Goal: Find specific page/section: Find specific page/section

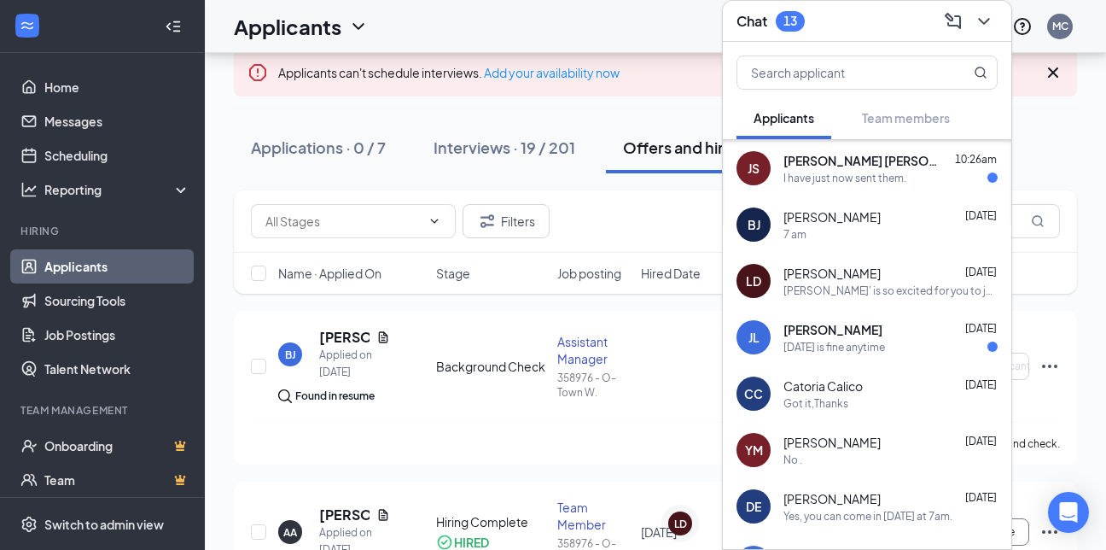
scroll to position [69, 0]
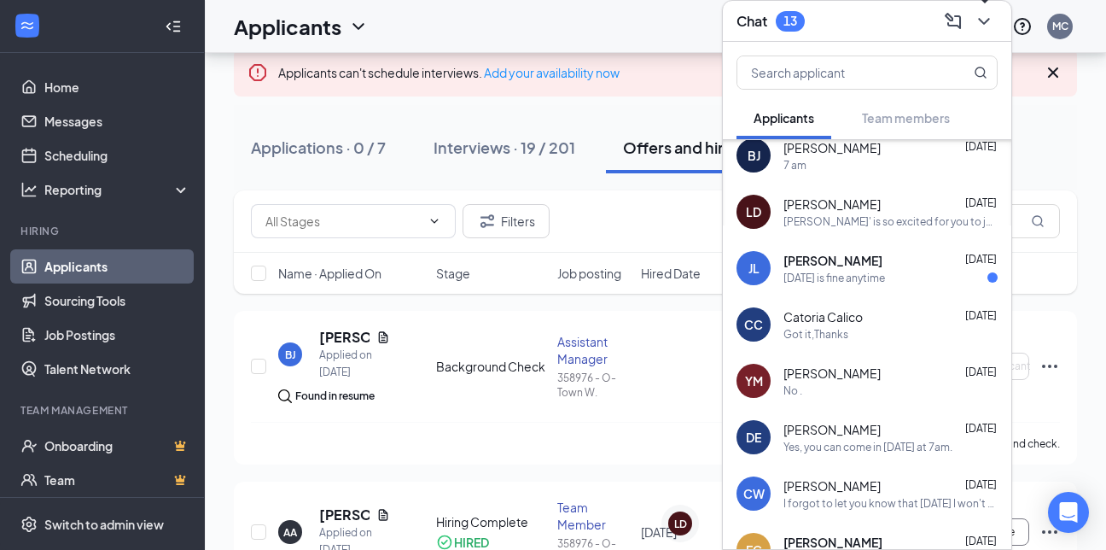
click at [987, 23] on icon "ChevronDown" at bounding box center [984, 21] width 20 height 20
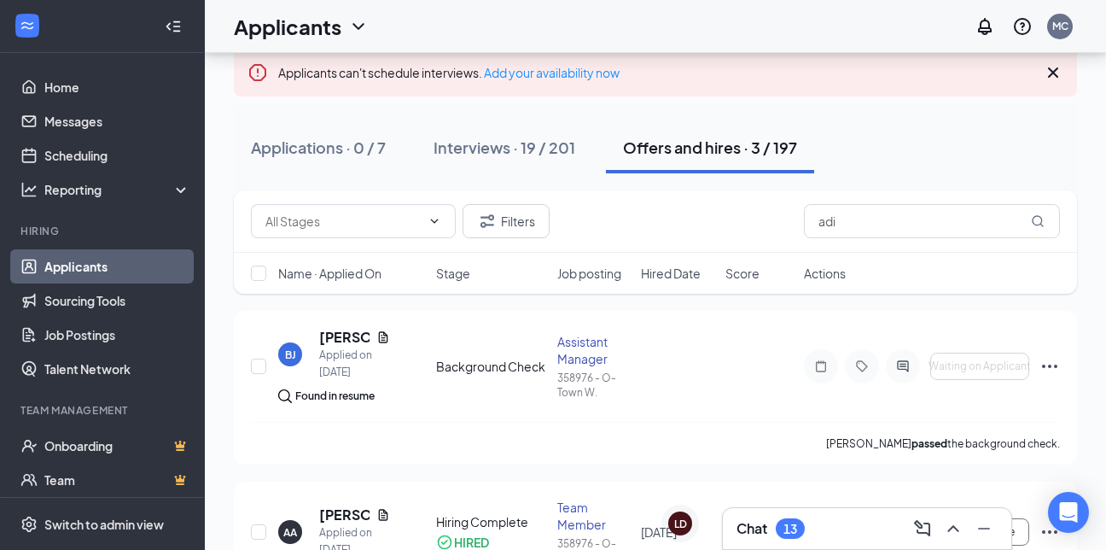
scroll to position [0, 0]
click at [528, 147] on div "Interviews · 19 / 201" at bounding box center [505, 147] width 142 height 21
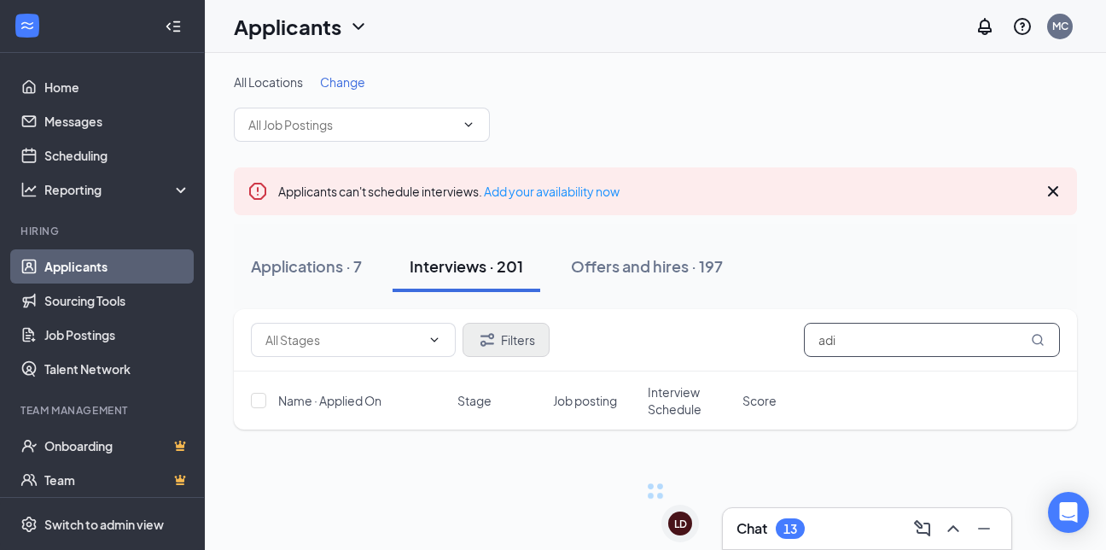
drag, startPoint x: 883, startPoint y: 342, endPoint x: 546, endPoint y: 335, distance: 336.4
click at [546, 335] on div "Filters adi" at bounding box center [655, 340] width 809 height 34
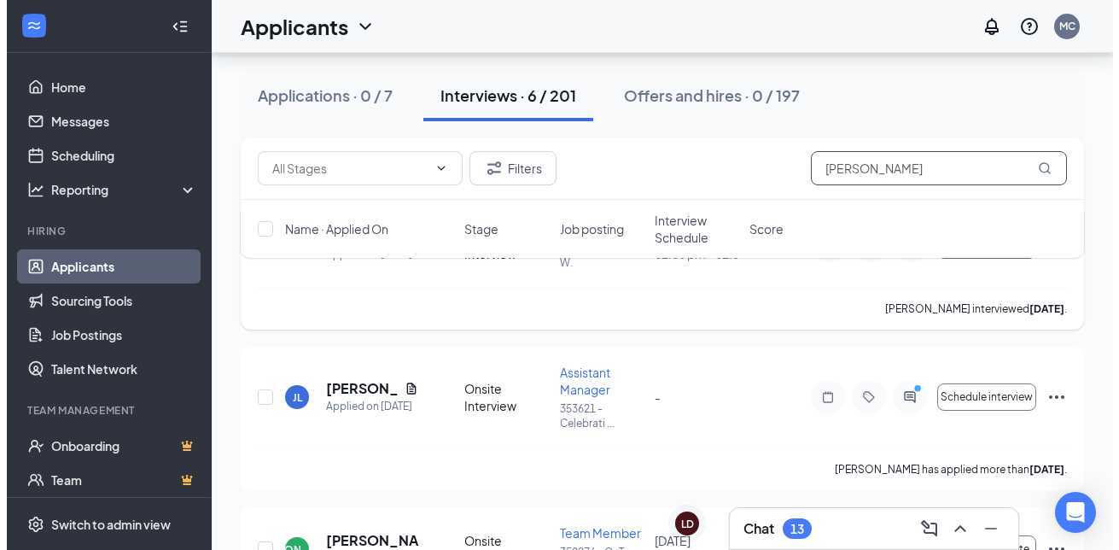
scroll to position [346, 0]
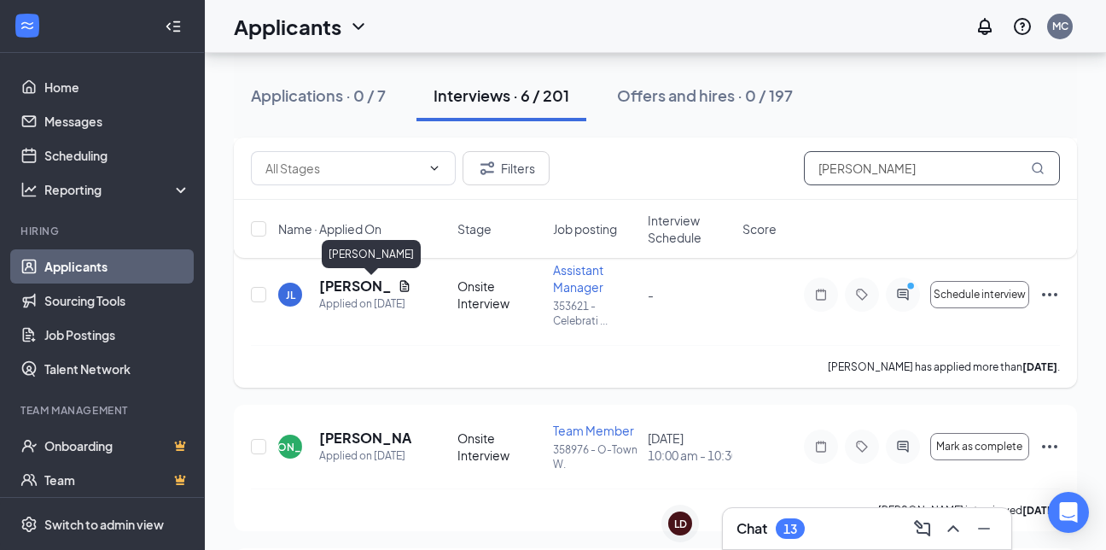
type input "[PERSON_NAME]"
click at [346, 292] on h5 "[PERSON_NAME]" at bounding box center [355, 286] width 72 height 19
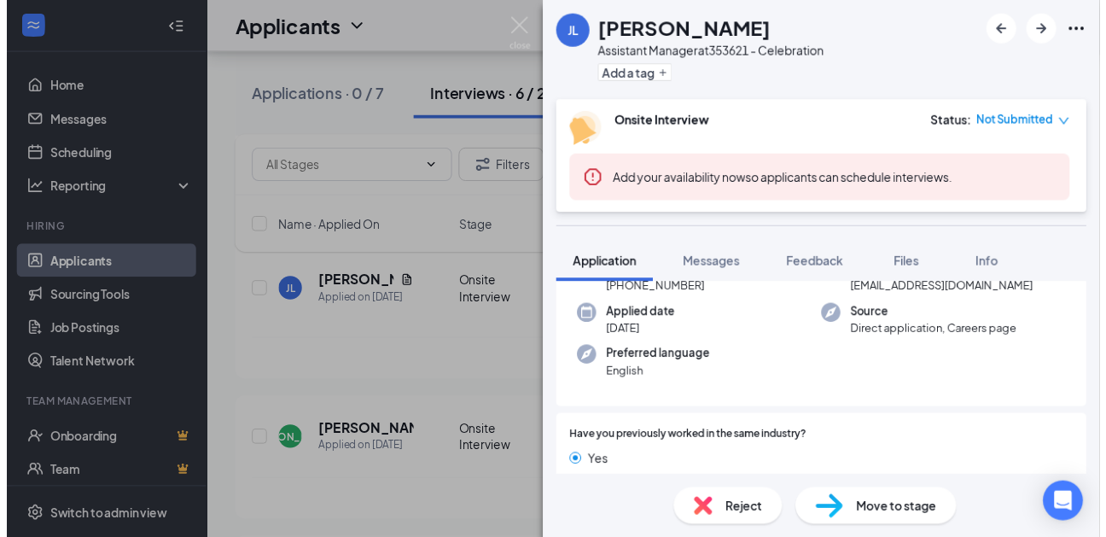
scroll to position [85, 0]
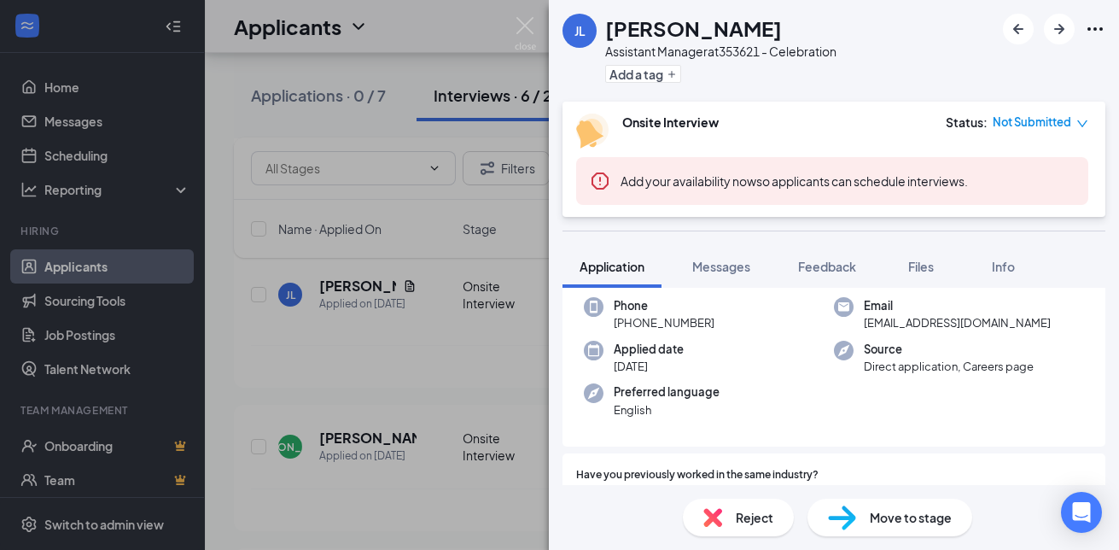
click at [914, 6] on div "[PERSON_NAME] [PERSON_NAME] Assistant Manager at 353621 - Celebration Add a tag" at bounding box center [834, 51] width 570 height 102
click at [518, 21] on img at bounding box center [525, 33] width 21 height 33
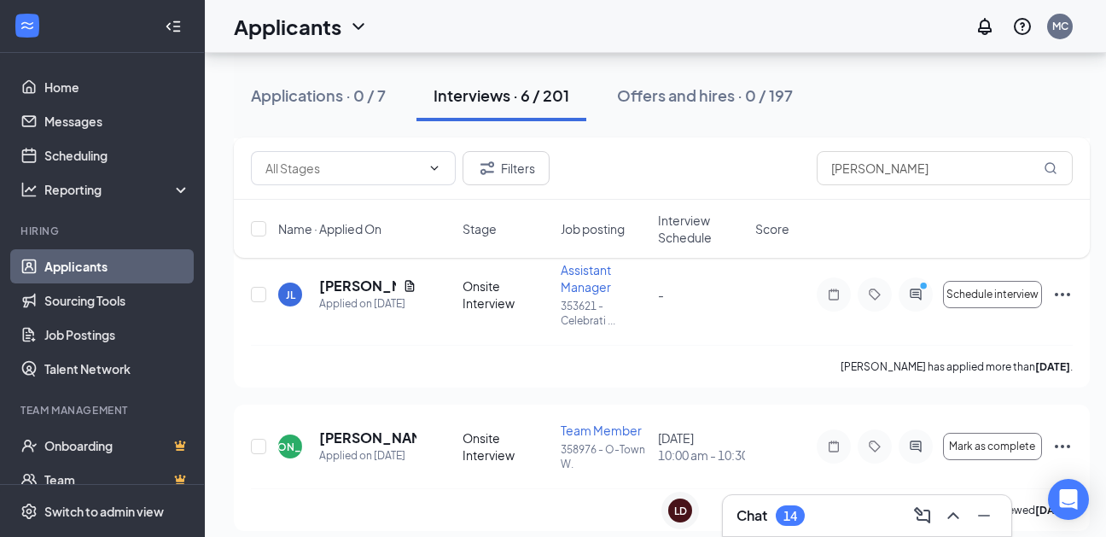
click at [429, 50] on div "Applicants MC" at bounding box center [655, 26] width 901 height 53
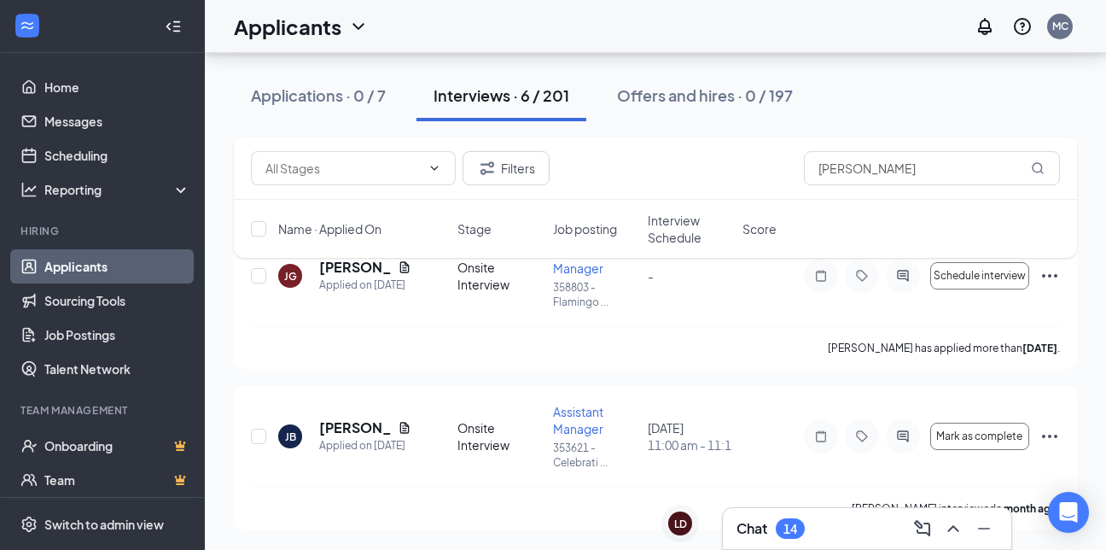
scroll to position [832, 0]
